Goal: Task Accomplishment & Management: Complete application form

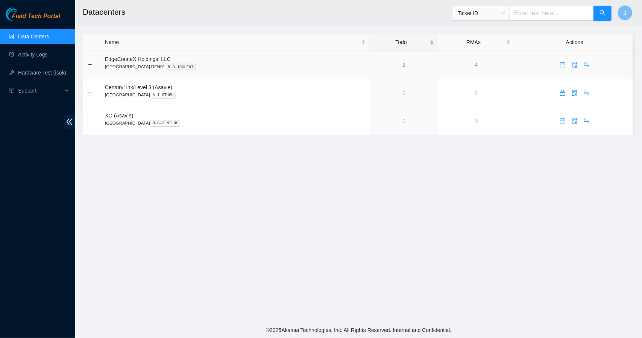
click at [402, 65] on link "2" at bounding box center [403, 65] width 3 height 6
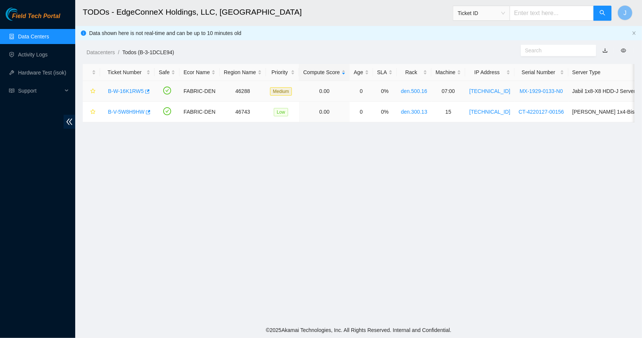
click at [136, 91] on link "B-W-16K1RW5" at bounding box center [126, 91] width 36 height 6
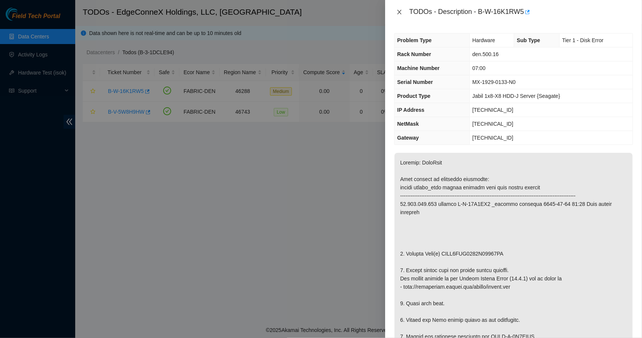
click at [400, 10] on icon "close" at bounding box center [399, 12] width 6 height 6
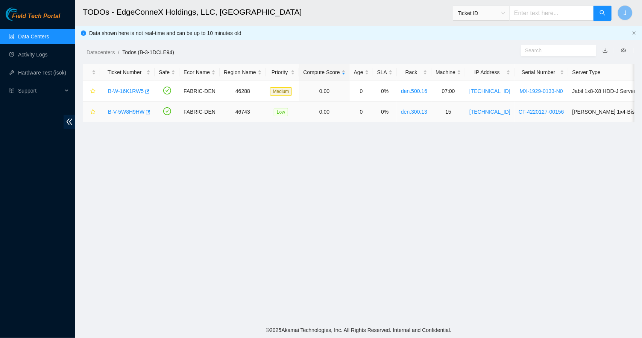
click at [130, 114] on link "B-V-5W8H9HW" at bounding box center [126, 112] width 36 height 6
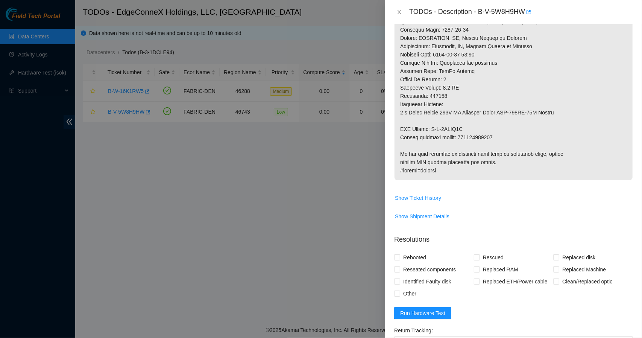
scroll to position [365, 0]
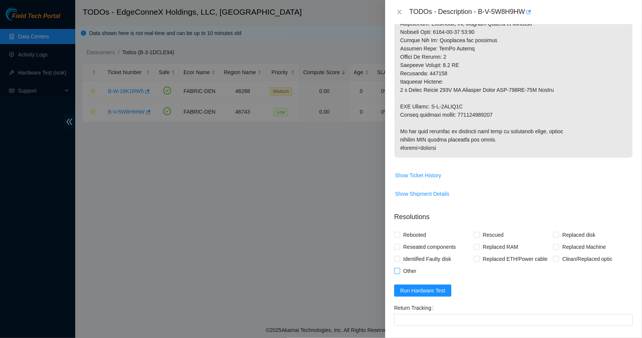
click at [395, 268] on span at bounding box center [397, 271] width 6 height 6
click at [395, 268] on input "Other" at bounding box center [396, 270] width 5 height 5
checkbox input "true"
drag, startPoint x: 492, startPoint y: 100, endPoint x: 458, endPoint y: 96, distance: 35.3
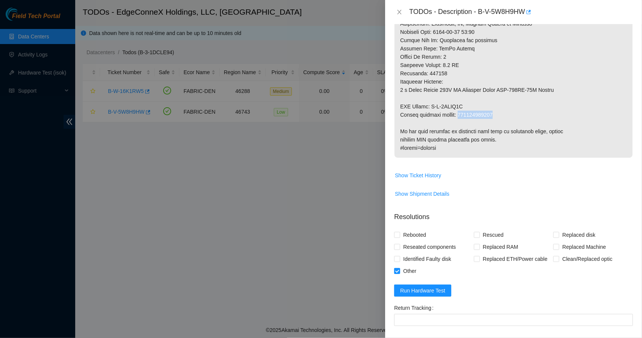
copy p "463470059678"
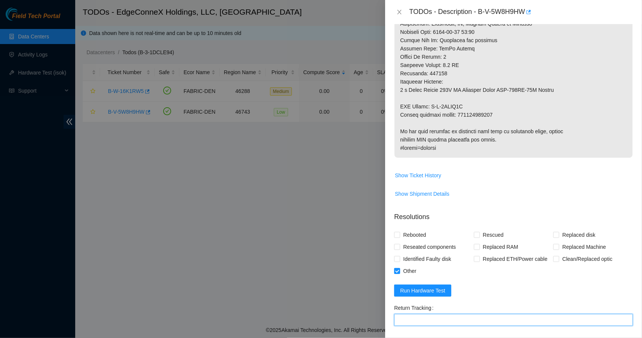
click at [508, 314] on Tracking "Return Tracking" at bounding box center [513, 320] width 239 height 12
paste Tracking "463470059678"
type Tracking "463470059678"
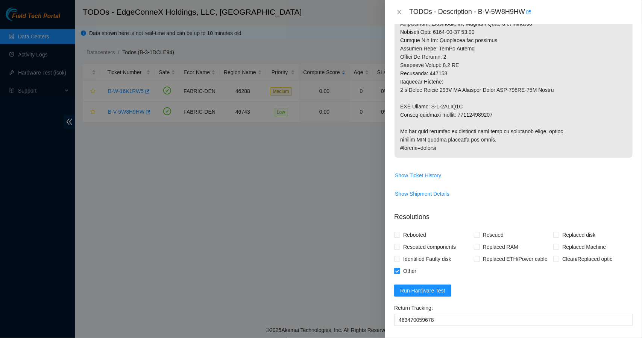
scroll to position [428, 0]
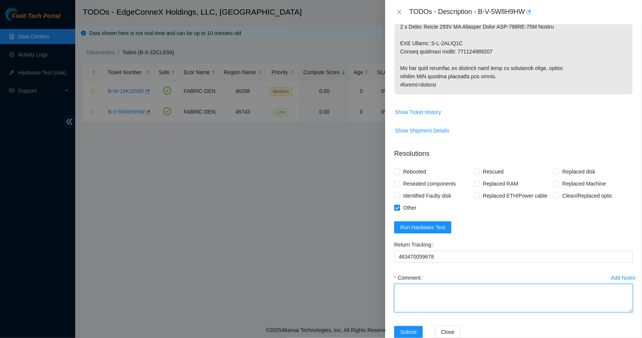
click at [519, 283] on textarea "Comment" at bounding box center [513, 297] width 239 height 29
type textarea "Replaced PSU."
click at [436, 223] on span "Run Hardware Test" at bounding box center [422, 227] width 45 height 8
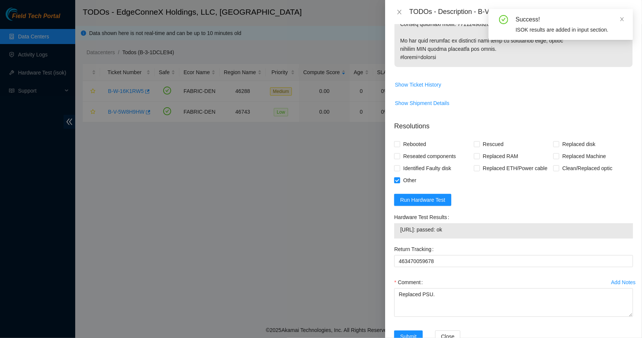
scroll to position [460, 0]
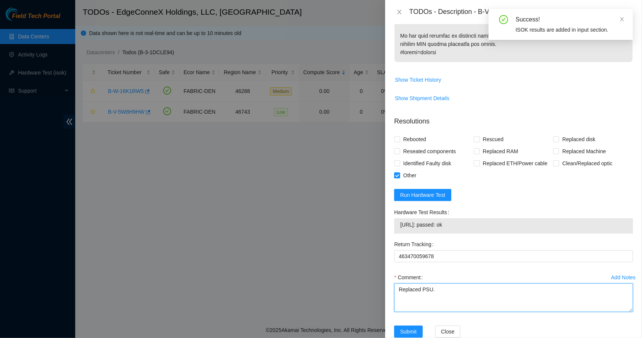
click at [438, 283] on textarea "Replaced PSU." at bounding box center [513, 297] width 239 height 29
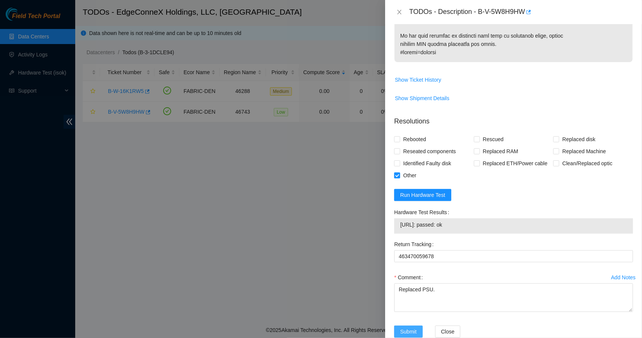
click at [415, 327] on span "Submit" at bounding box center [408, 331] width 17 height 8
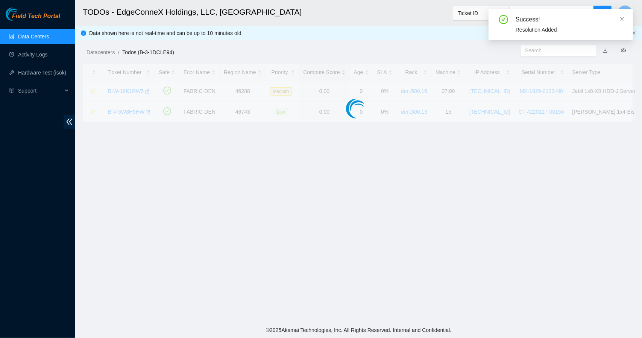
scroll to position [158, 0]
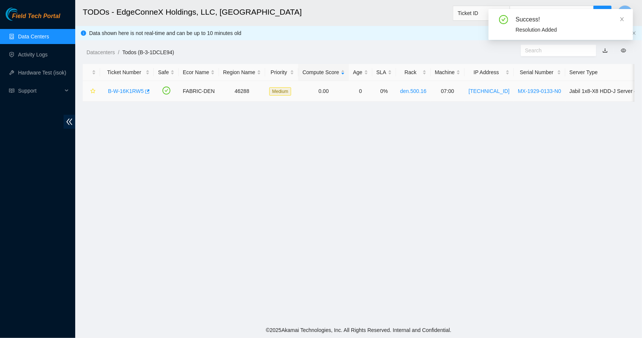
click at [126, 94] on link "B-W-16K1RW5" at bounding box center [126, 91] width 36 height 6
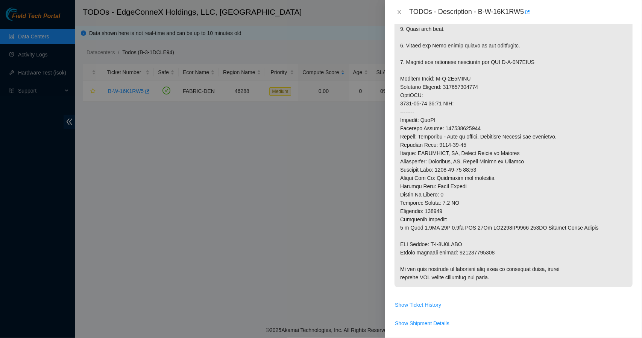
scroll to position [483, 0]
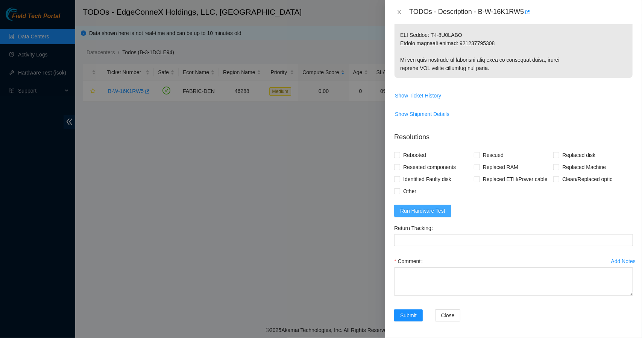
click at [435, 211] on span "Run Hardware Test" at bounding box center [422, 210] width 45 height 8
click at [398, 153] on input "Rebooted" at bounding box center [396, 154] width 5 height 5
checkbox input "true"
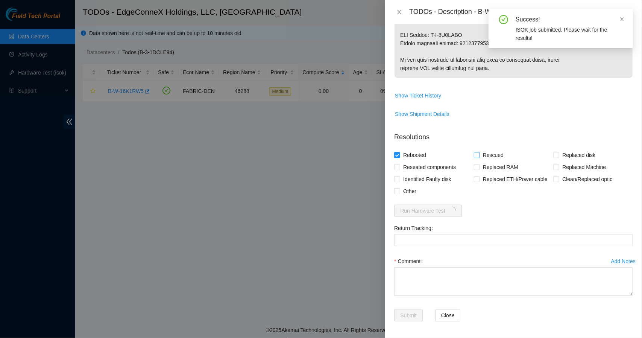
click at [477, 153] on span at bounding box center [477, 155] width 6 height 6
click at [477, 153] on input "Rescued" at bounding box center [476, 154] width 5 height 5
checkbox input "true"
click at [547, 154] on div "Rescued" at bounding box center [514, 155] width 80 height 12
click at [554, 154] on input "Replaced disk" at bounding box center [555, 154] width 5 height 5
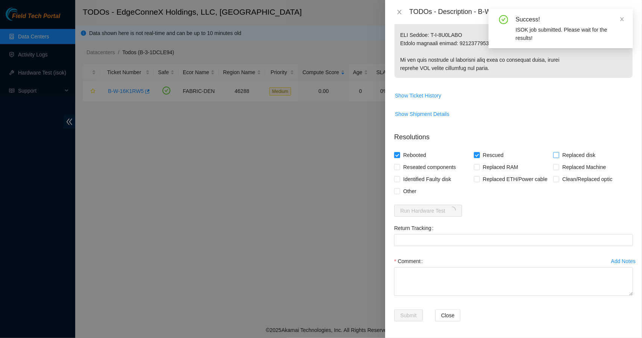
checkbox input "true"
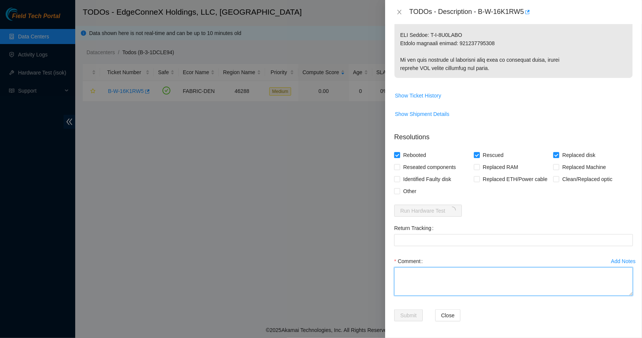
click at [418, 271] on textarea "Comment" at bounding box center [513, 281] width 239 height 29
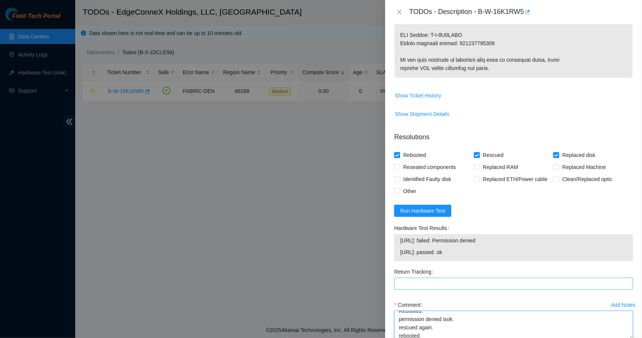
scroll to position [31, 0]
type textarea "Replaced disk with WFKA2V0E. Rescued. Rebooted. permission denied isok. rescued…"
drag, startPoint x: 494, startPoint y: 40, endPoint x: 457, endPoint y: 44, distance: 37.4
copy p "463470059152"
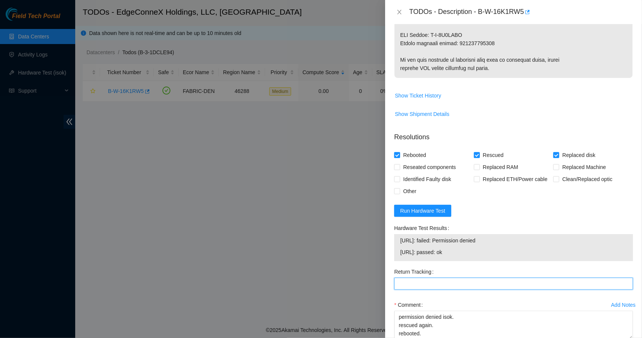
click at [438, 285] on Tracking "Return Tracking" at bounding box center [513, 283] width 239 height 12
paste Tracking "463470059152"
type Tracking "463470059152"
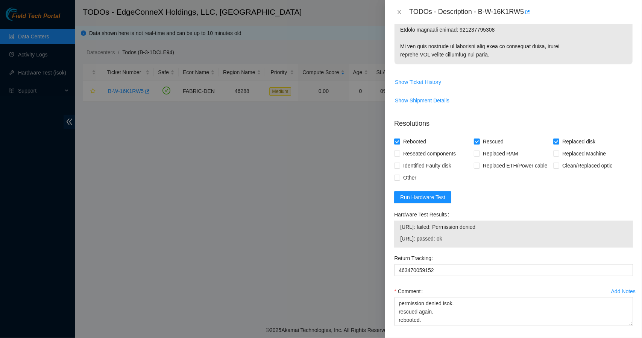
scroll to position [527, 0]
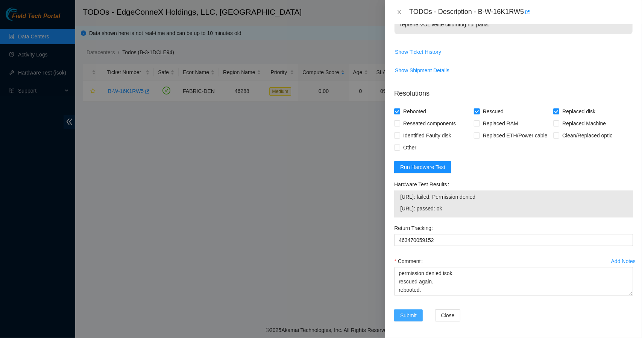
click at [413, 315] on span "Submit" at bounding box center [408, 315] width 17 height 8
